Goal: Task Accomplishment & Management: Use online tool/utility

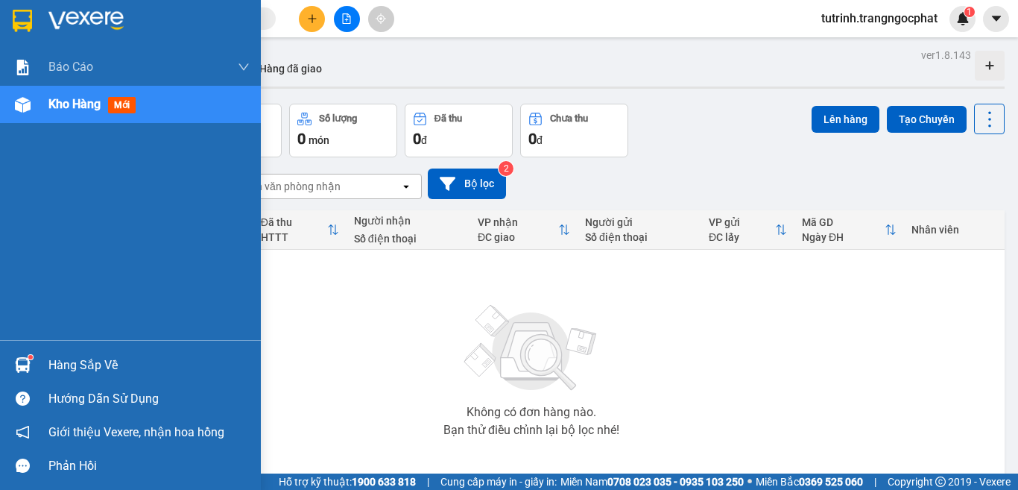
click at [54, 363] on div "Hàng sắp về" at bounding box center [148, 365] width 201 height 22
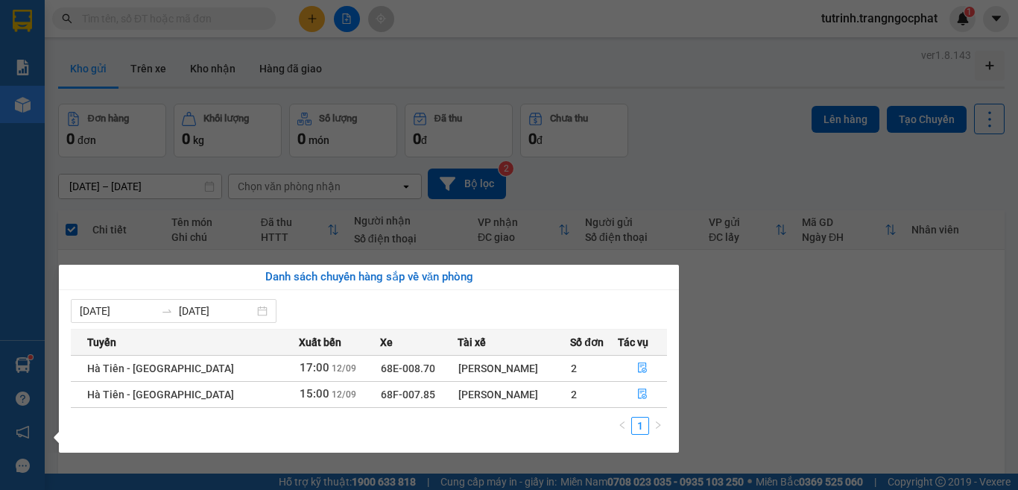
click at [575, 397] on td "2" at bounding box center [593, 394] width 47 height 26
click at [643, 397] on icon "file-done" at bounding box center [642, 393] width 10 height 10
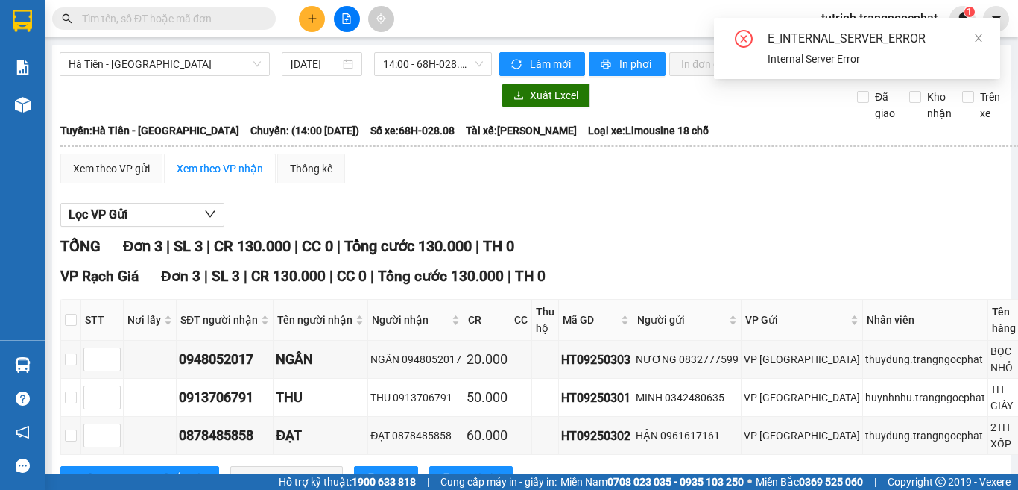
scroll to position [83, 0]
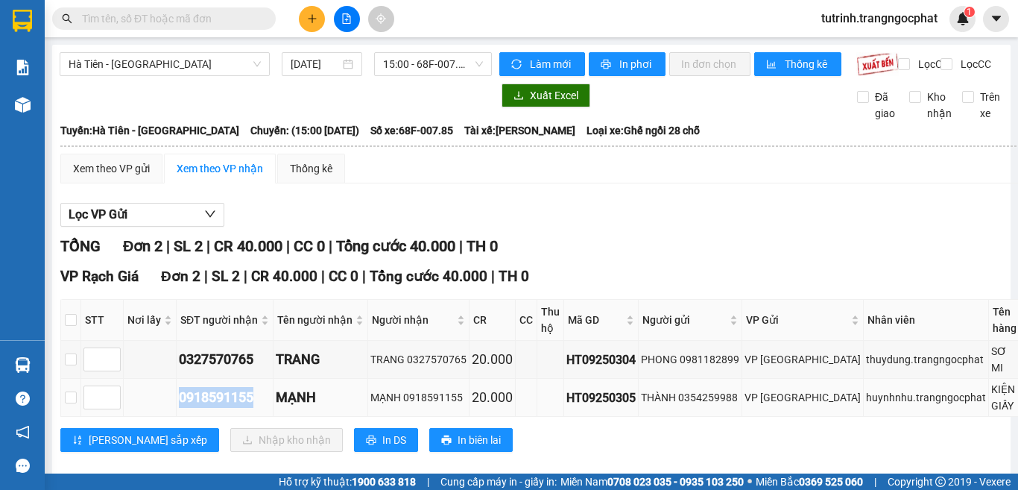
drag, startPoint x: 256, startPoint y: 414, endPoint x: 181, endPoint y: 417, distance: 74.6
click at [181, 408] on div "0918591155" at bounding box center [225, 397] width 92 height 21
copy div "0918591155"
drag, startPoint x: 259, startPoint y: 374, endPoint x: 151, endPoint y: 370, distance: 108.2
click at [151, 370] on tr "0327570765 TRANG TRANG 0327570765 20.000 HT09250304 PHONG 0981182899 VP Hà Tiên…" at bounding box center [609, 360] width 1097 height 38
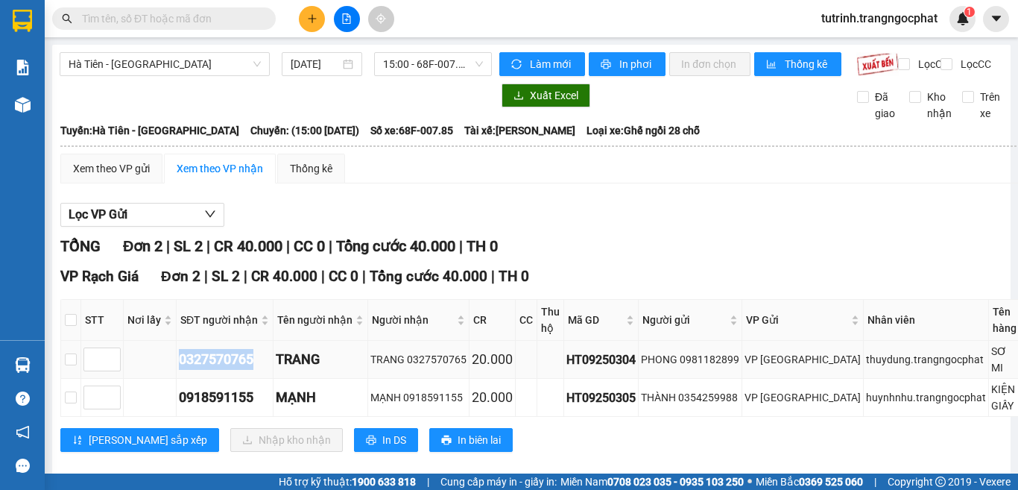
copy div "0327570765"
click at [69, 326] on input "checkbox" at bounding box center [71, 320] width 12 height 12
checkbox input "true"
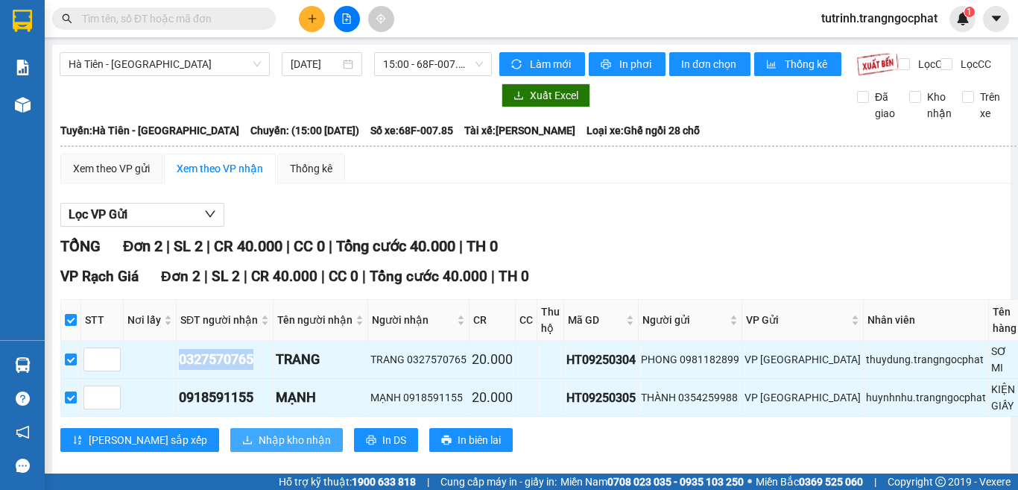
click at [259, 448] on span "Nhập kho nhận" at bounding box center [295, 440] width 72 height 16
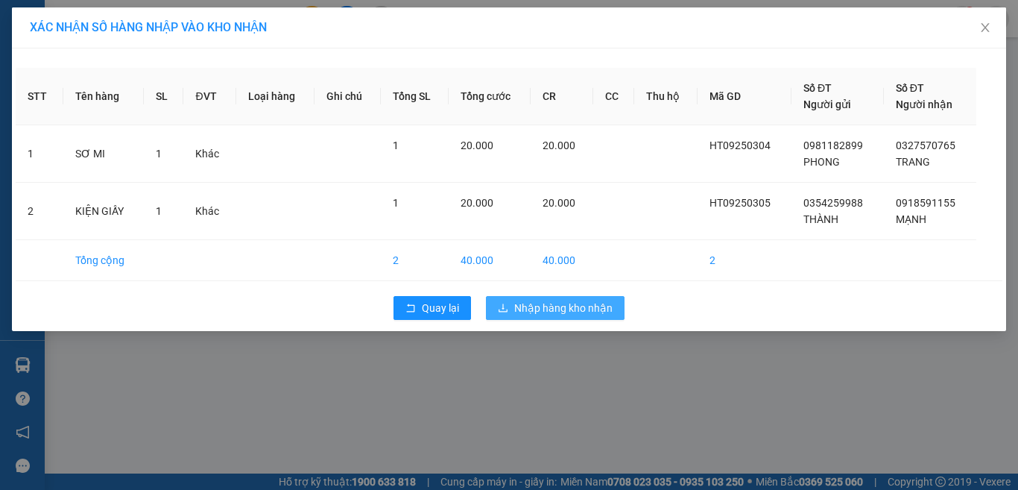
click at [535, 306] on span "Nhập hàng kho nhận" at bounding box center [563, 308] width 98 height 16
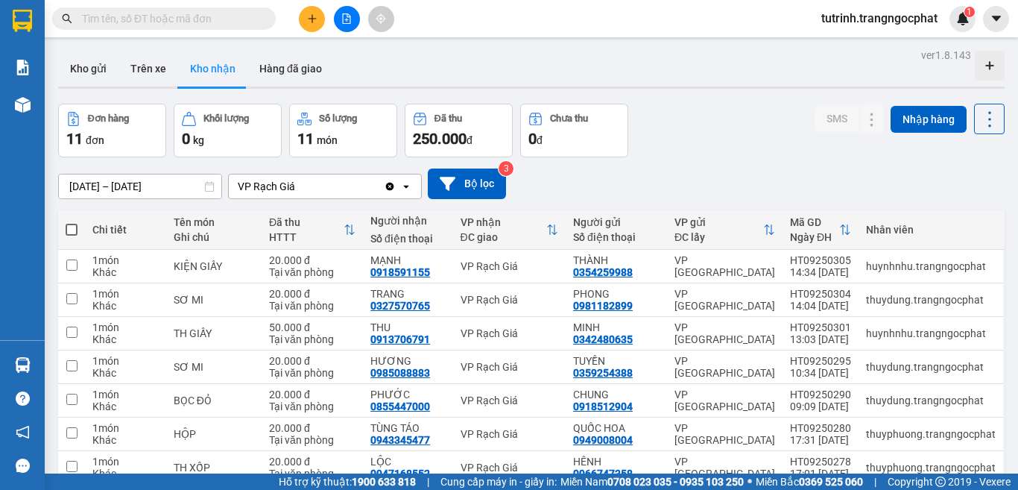
scroll to position [149, 0]
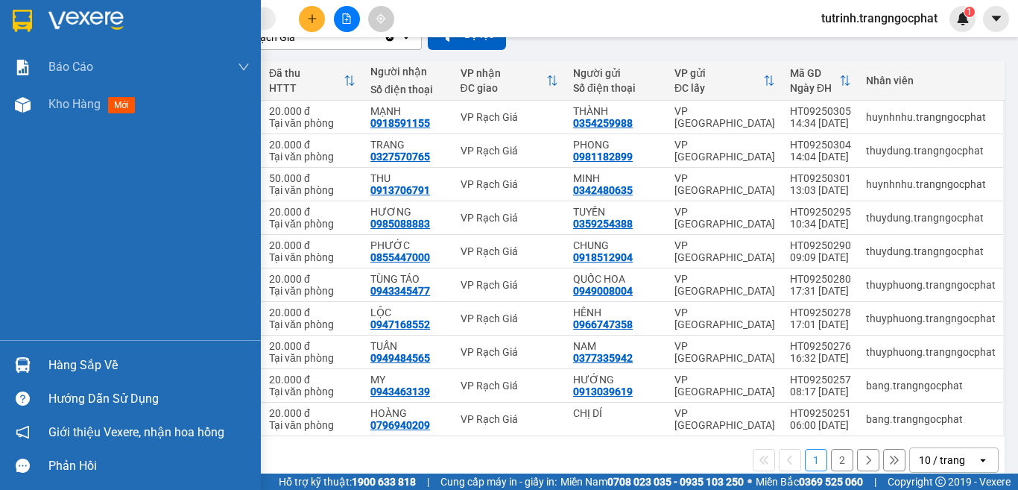
click at [117, 178] on div "Báo cáo Doanh số tạo đơn theo VP gửi mới (nhà xe) Doanh số tạo đơn theo VP gửi …" at bounding box center [130, 193] width 261 height 291
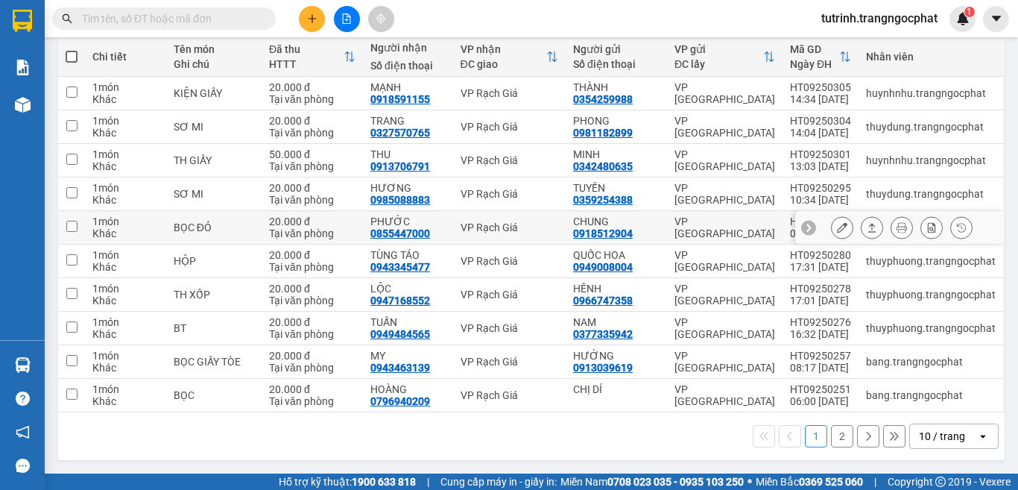
scroll to position [0, 0]
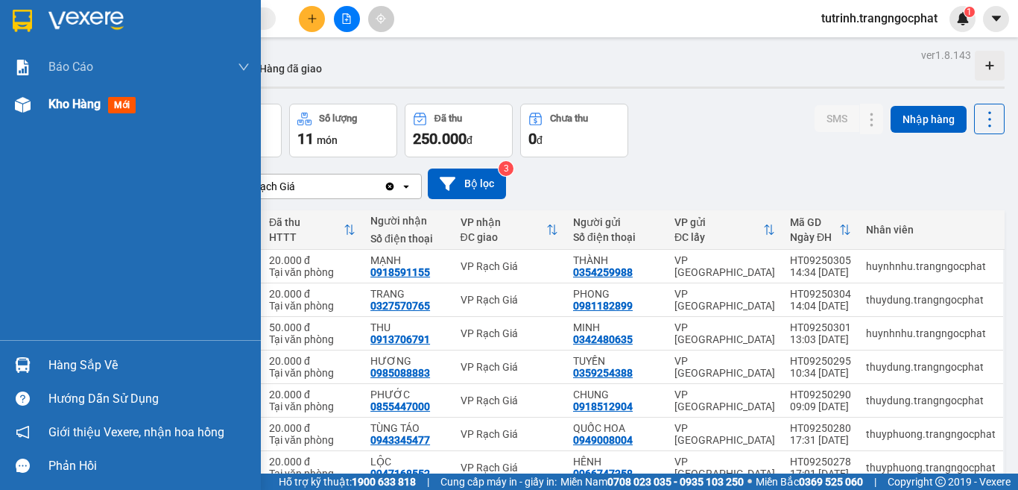
click at [107, 106] on div "Kho hàng mới" at bounding box center [94, 104] width 93 height 19
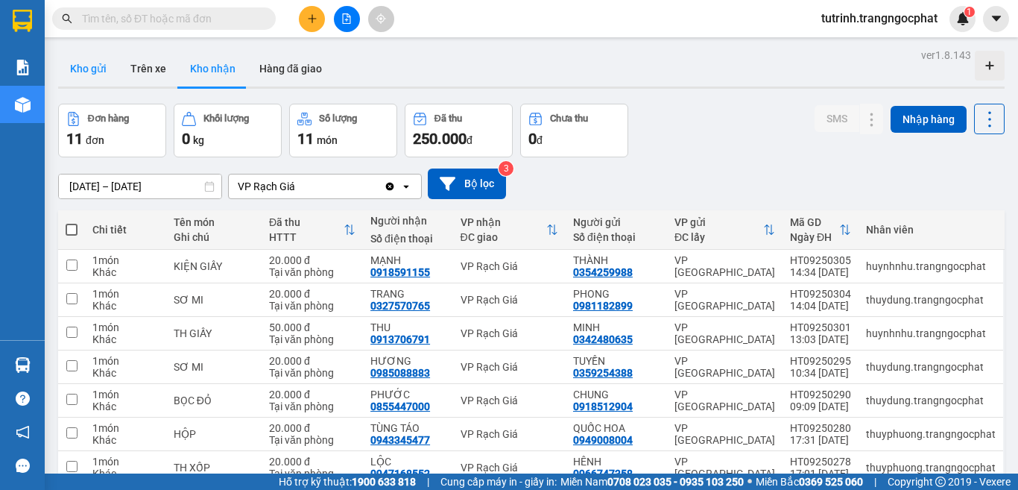
click at [93, 72] on button "Kho gửi" at bounding box center [88, 69] width 60 height 36
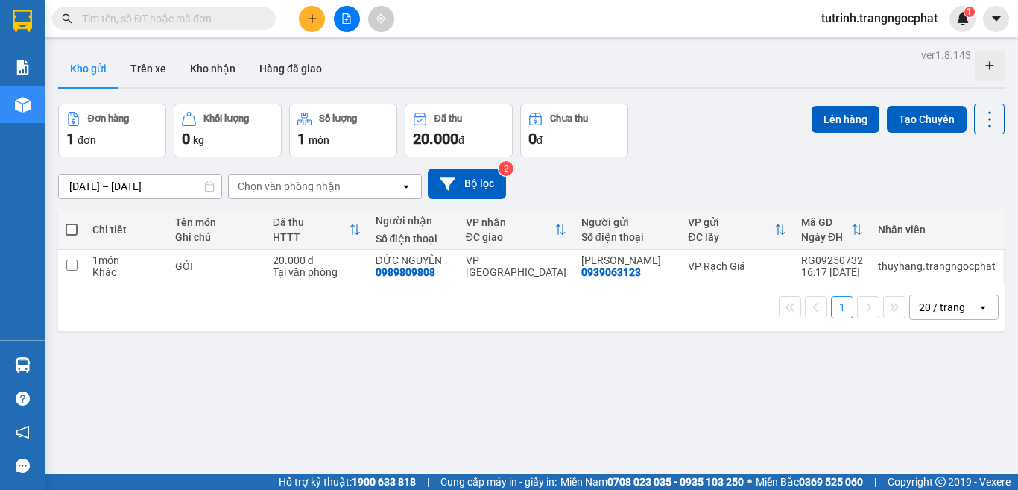
click at [73, 232] on span at bounding box center [72, 230] width 12 height 12
click at [72, 222] on input "checkbox" at bounding box center [72, 222] width 0 height 0
checkbox input "true"
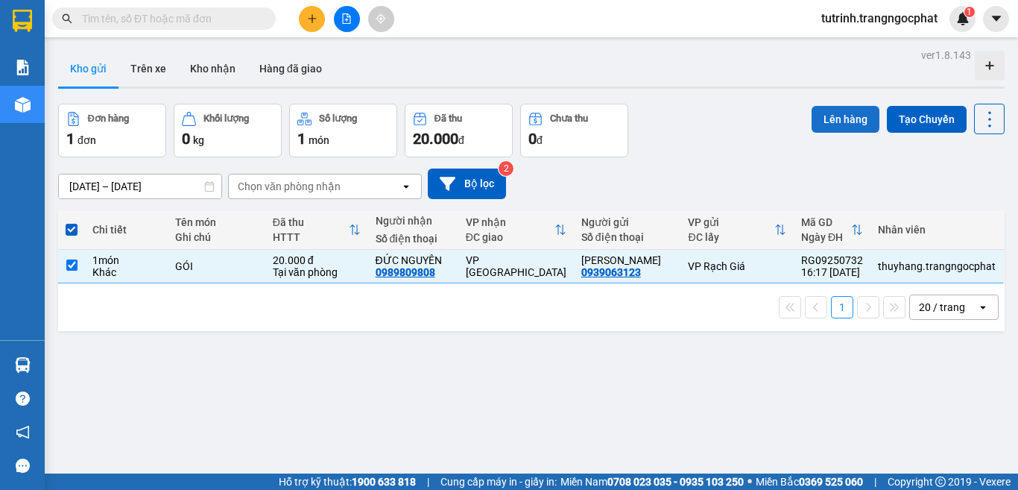
click at [838, 121] on button "Lên hàng" at bounding box center [846, 119] width 68 height 27
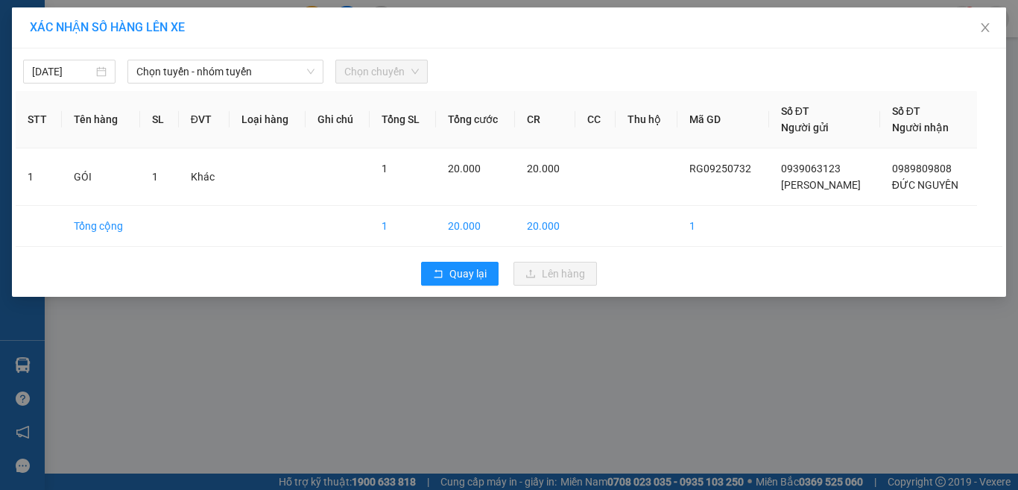
click at [262, 89] on div "[DATE] Chọn tuyến - nhóm tuyến Chọn chuyến STT Tên hàng SL ĐVT Loại hàng Ghi ch…" at bounding box center [509, 172] width 994 height 248
click at [370, 69] on span "Chọn chuyến" at bounding box center [381, 71] width 75 height 22
click at [236, 71] on span "Chọn tuyến - nhóm tuyến" at bounding box center [225, 71] width 178 height 22
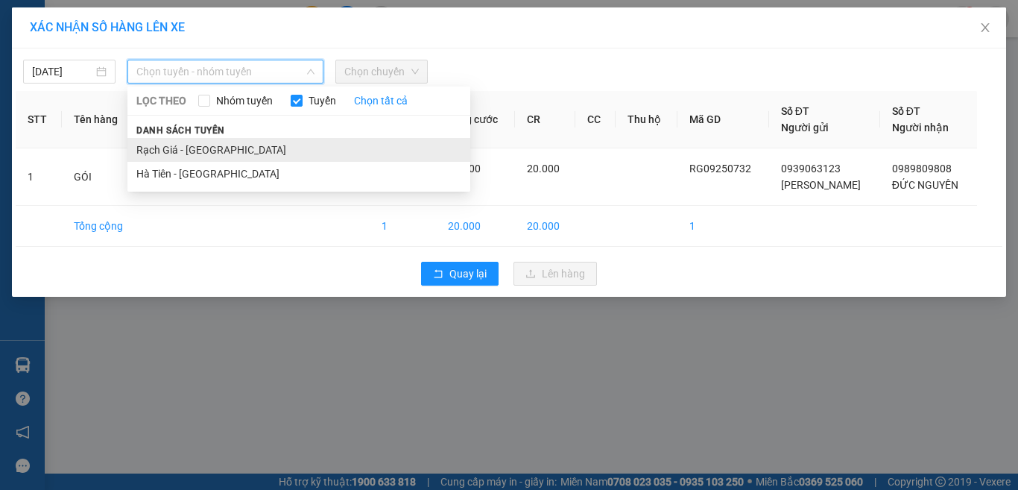
click at [227, 150] on li "Rạch Giá - [GEOGRAPHIC_DATA]" at bounding box center [298, 150] width 343 height 24
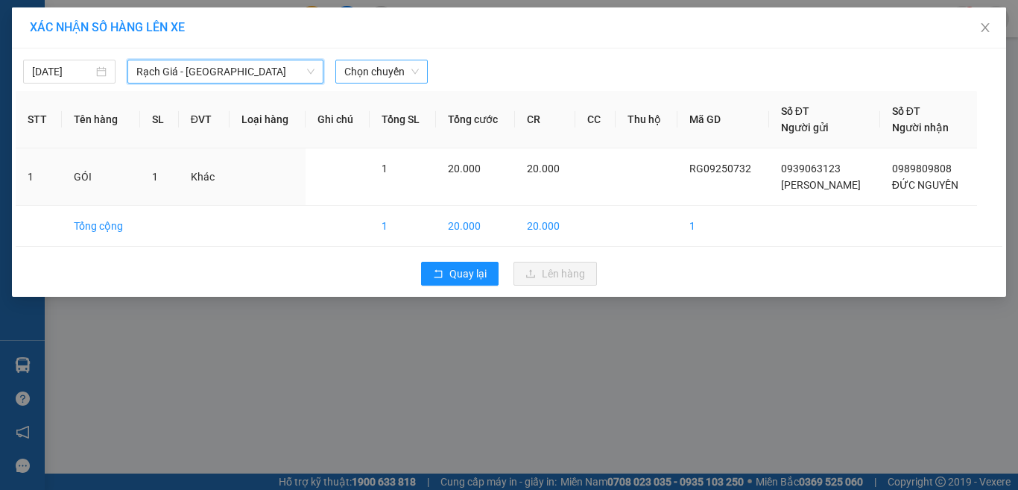
click at [396, 69] on span "Chọn chuyến" at bounding box center [381, 71] width 75 height 22
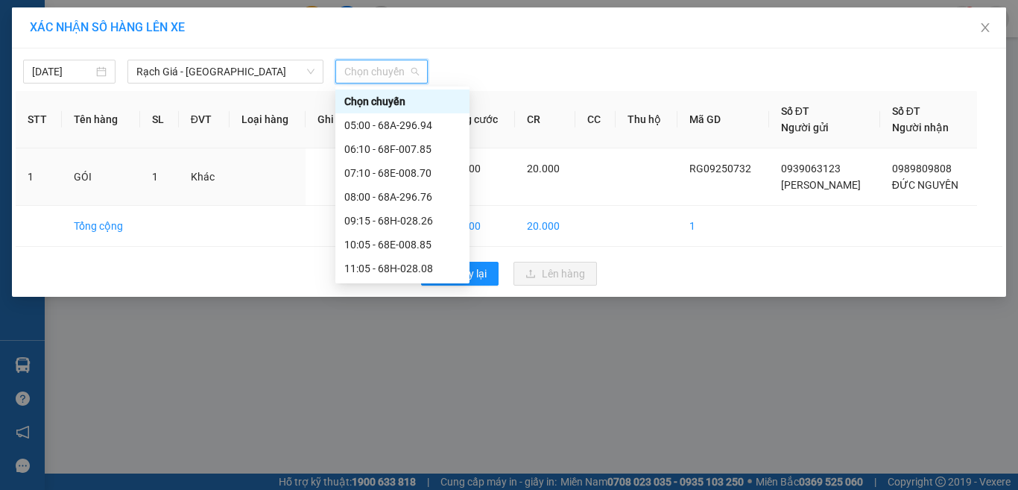
scroll to position [149, 0]
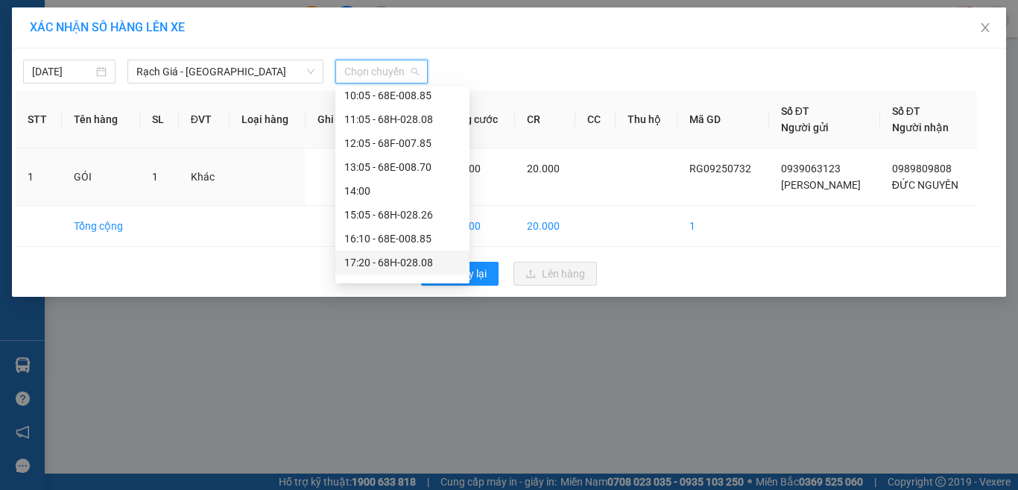
click at [392, 268] on div "17:20 - 68H-028.08" at bounding box center [402, 262] width 116 height 16
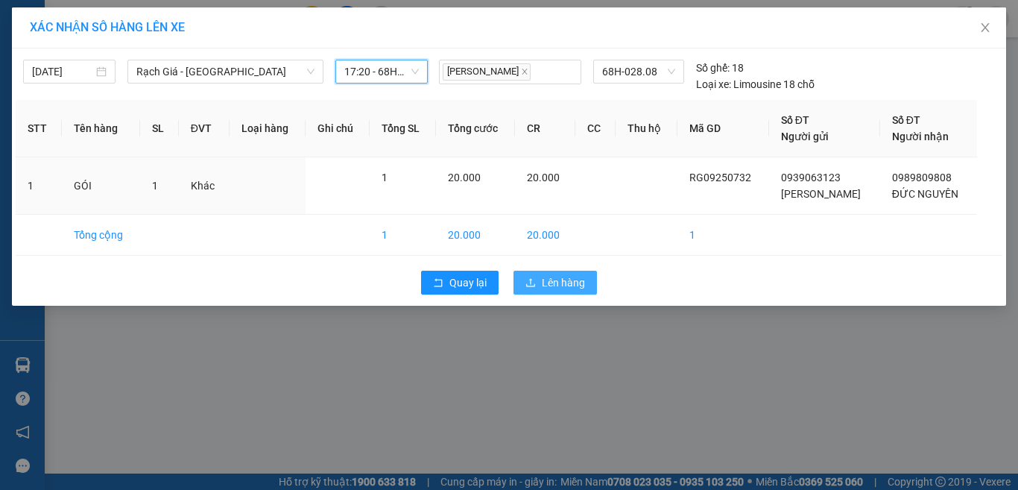
drag, startPoint x: 536, startPoint y: 288, endPoint x: 545, endPoint y: 287, distance: 9.0
click at [537, 288] on button "Lên hàng" at bounding box center [555, 283] width 83 height 24
